Goal: Transaction & Acquisition: Purchase product/service

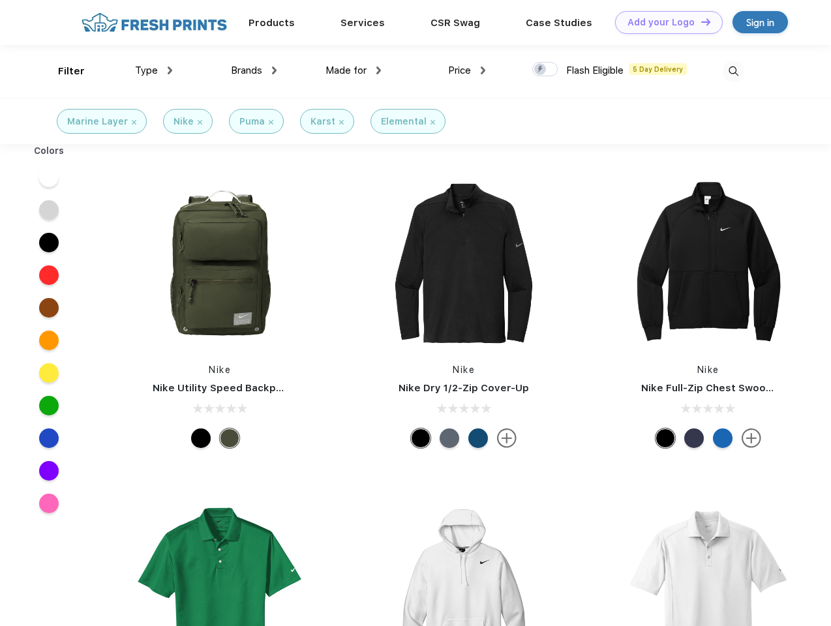
scroll to position [1, 0]
click at [664, 22] on link "Add your Logo Design Tool" at bounding box center [669, 22] width 108 height 23
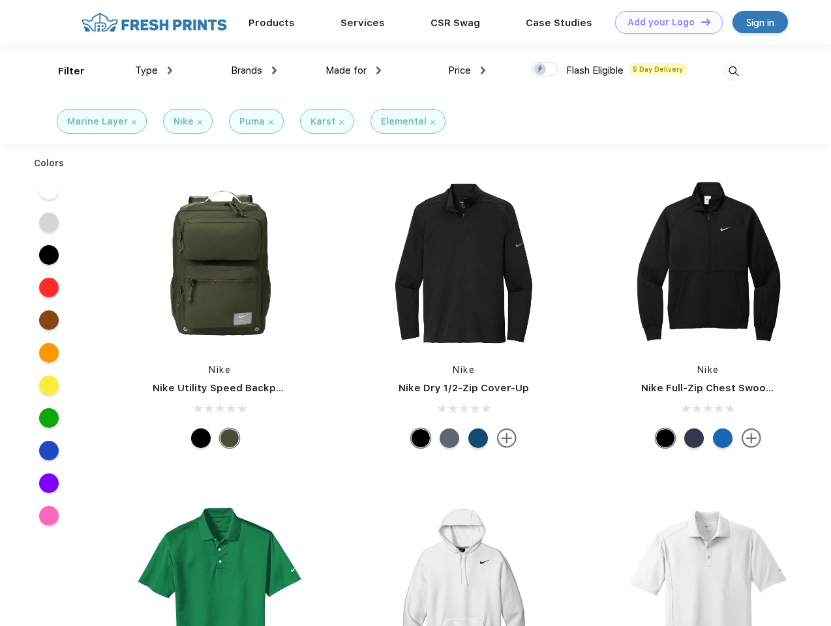
click at [0, 0] on div "Design Tool" at bounding box center [0, 0] width 0 height 0
click at [699, 22] on link "Add your Logo Design Tool" at bounding box center [669, 22] width 108 height 23
click at [63, 71] on div "Filter" at bounding box center [71, 71] width 27 height 15
click at [154, 70] on span "Type" at bounding box center [146, 71] width 23 height 12
click at [254, 70] on span "Brands" at bounding box center [246, 71] width 31 height 12
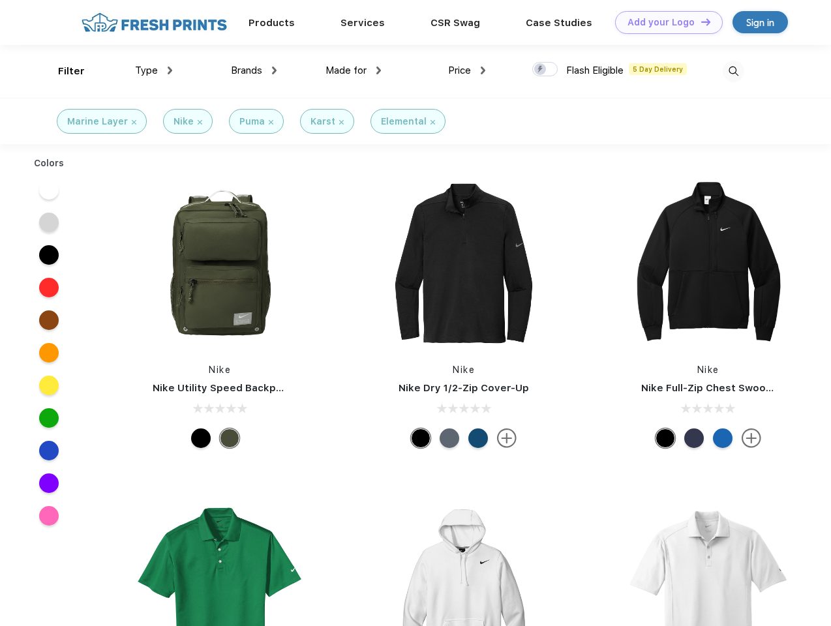
click at [353, 70] on span "Made for" at bounding box center [345, 71] width 41 height 12
click at [467, 70] on span "Price" at bounding box center [459, 71] width 23 height 12
click at [545, 70] on div at bounding box center [544, 69] width 25 height 14
click at [540, 70] on input "checkbox" at bounding box center [536, 65] width 8 height 8
click at [733, 71] on img at bounding box center [733, 72] width 22 height 22
